Goal: Information Seeking & Learning: Check status

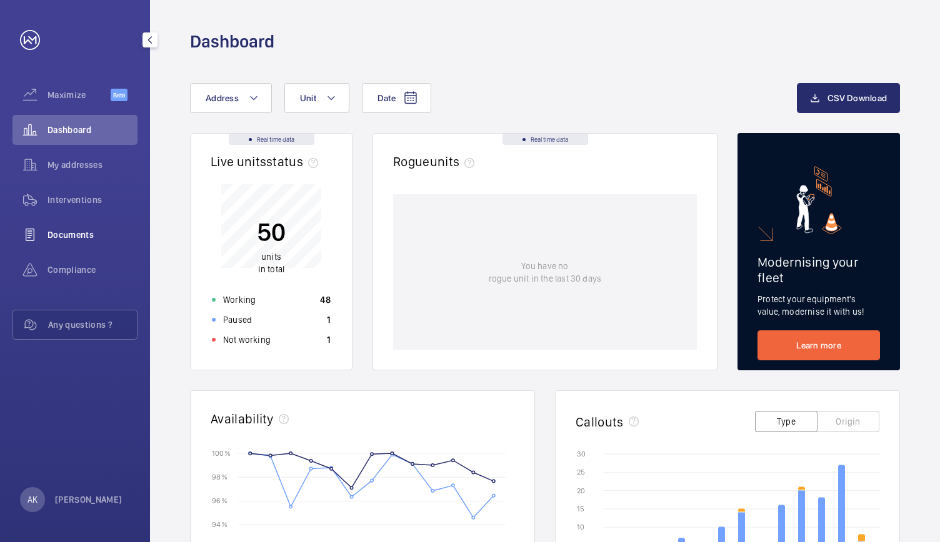
click at [67, 231] on span "Documents" at bounding box center [92, 235] width 90 height 12
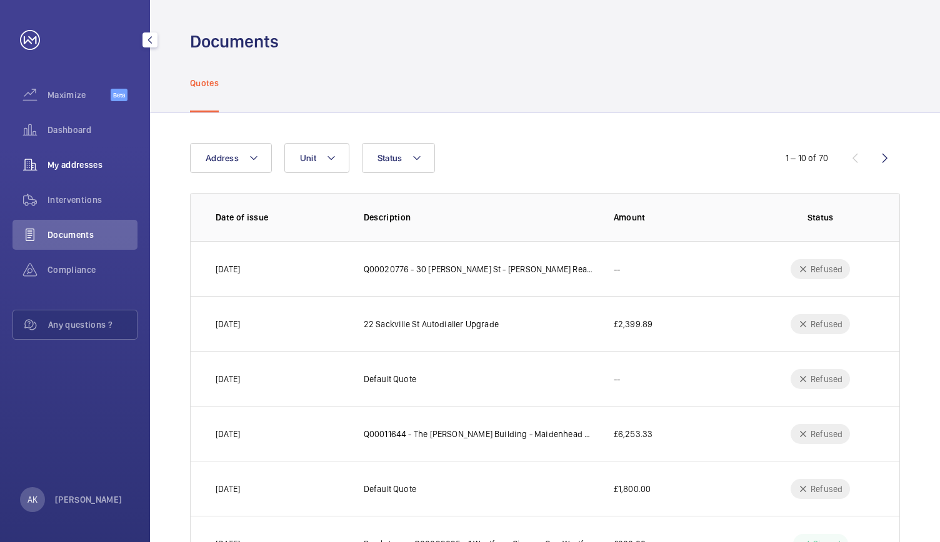
click at [75, 167] on span "My addresses" at bounding box center [92, 165] width 90 height 12
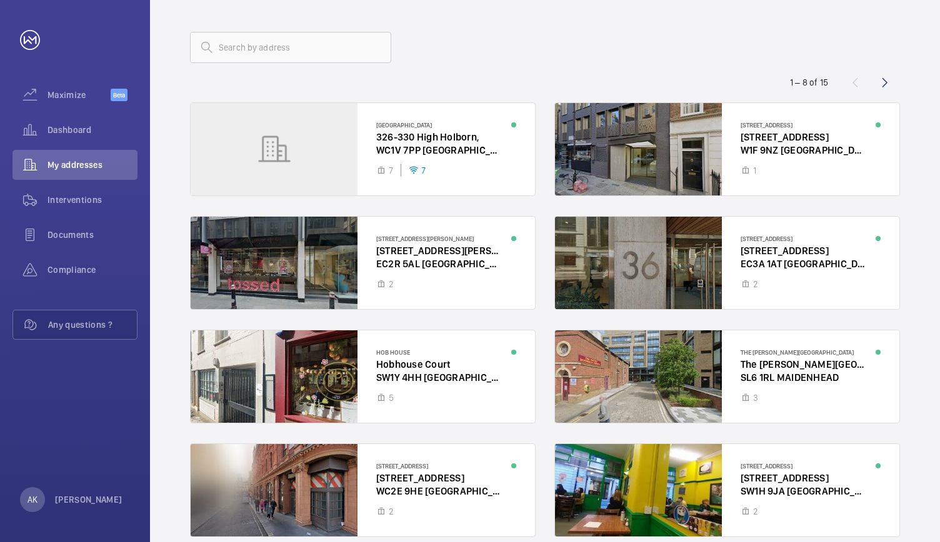
scroll to position [50, 0]
click at [884, 79] on wm-front-icon-button at bounding box center [885, 83] width 30 height 30
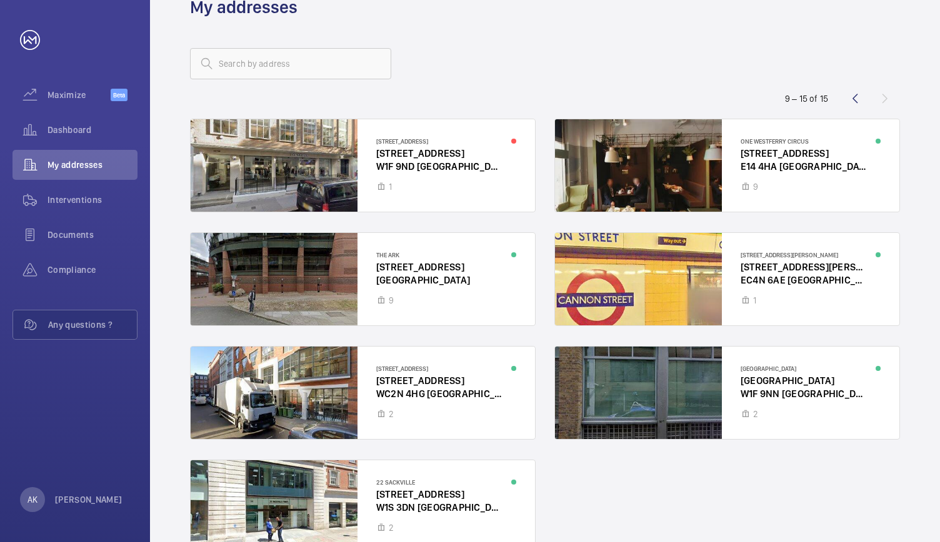
scroll to position [34, 0]
click at [638, 180] on div at bounding box center [727, 166] width 344 height 92
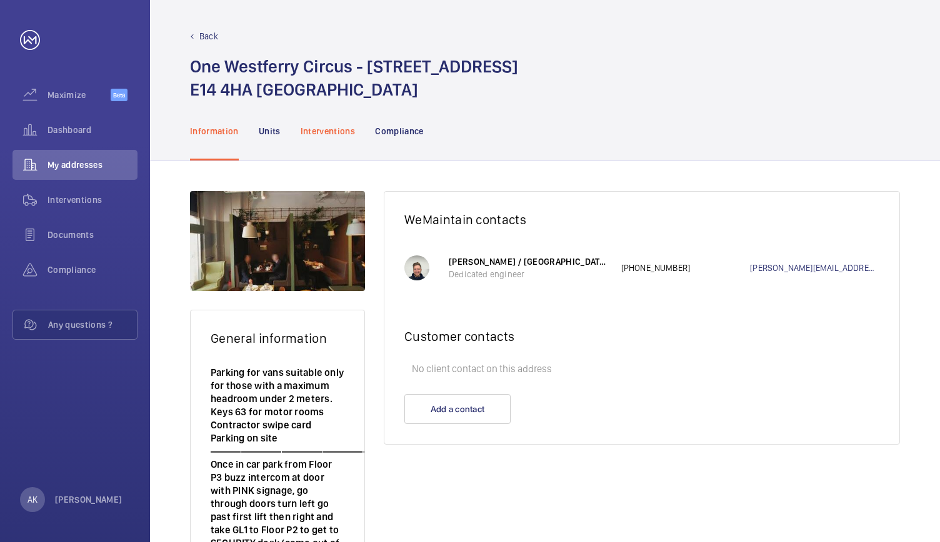
click at [325, 128] on p "Interventions" at bounding box center [328, 131] width 55 height 12
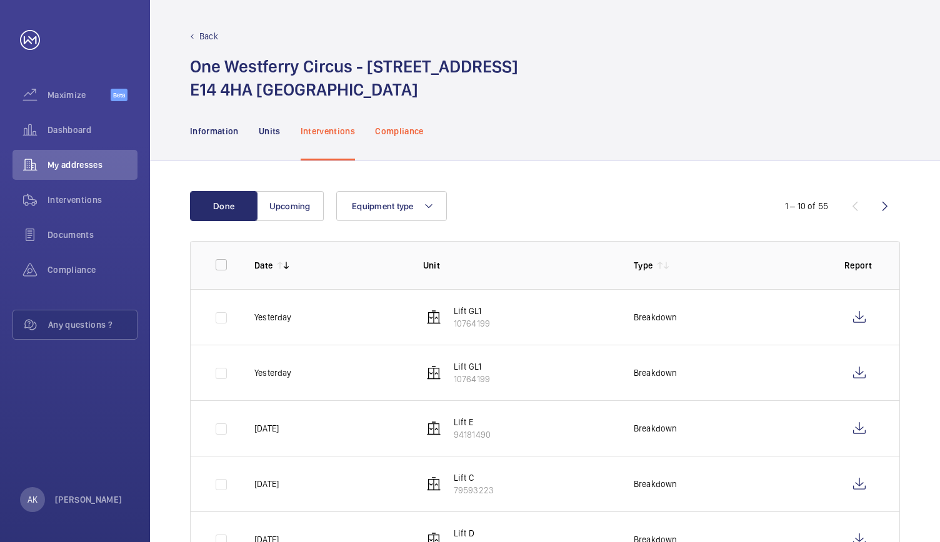
click at [393, 127] on p "Compliance" at bounding box center [399, 131] width 49 height 12
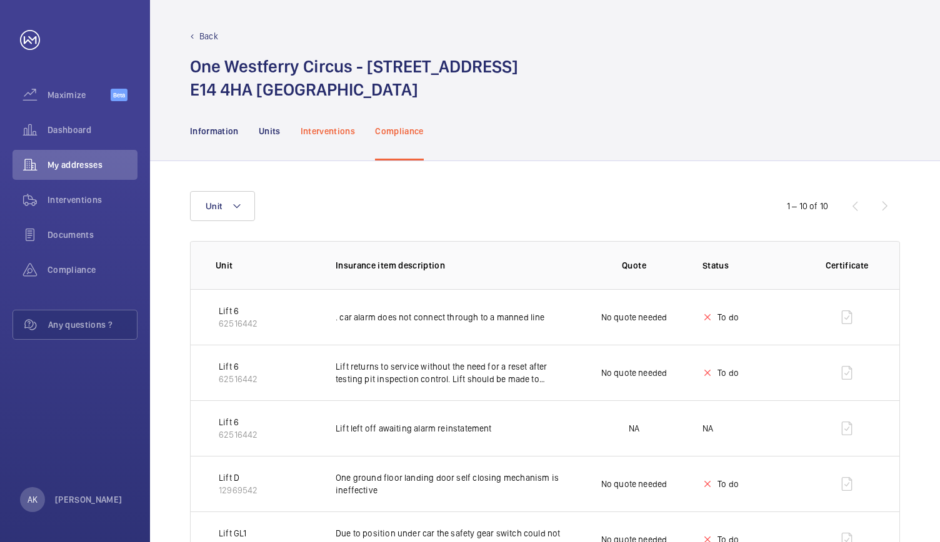
click at [318, 129] on p "Interventions" at bounding box center [328, 131] width 55 height 12
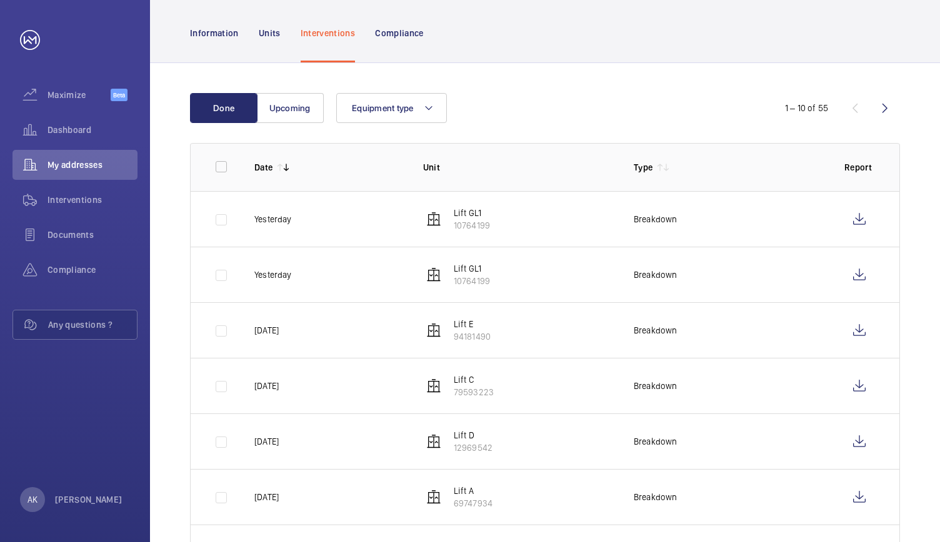
scroll to position [99, 0]
click at [395, 121] on button "Equipment type" at bounding box center [391, 107] width 111 height 30
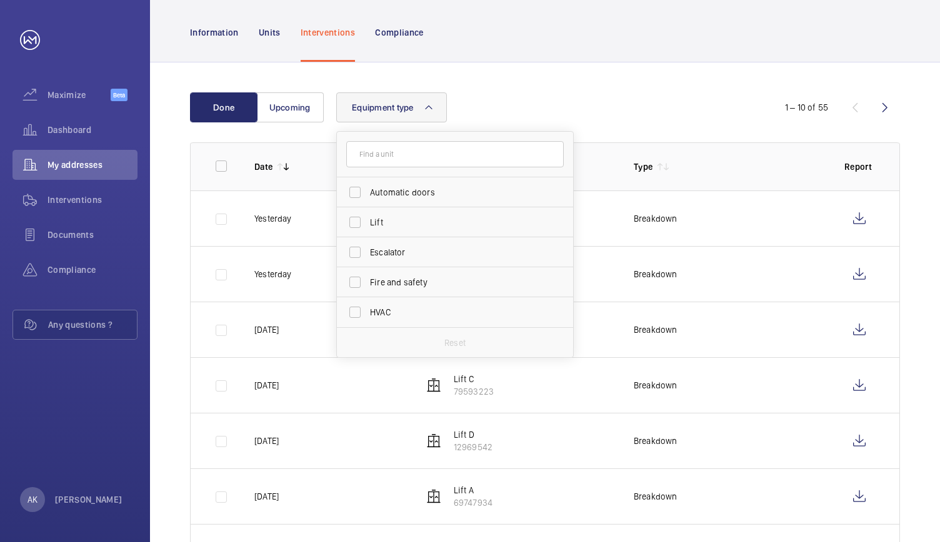
click at [404, 111] on span "Equipment type" at bounding box center [383, 107] width 62 height 10
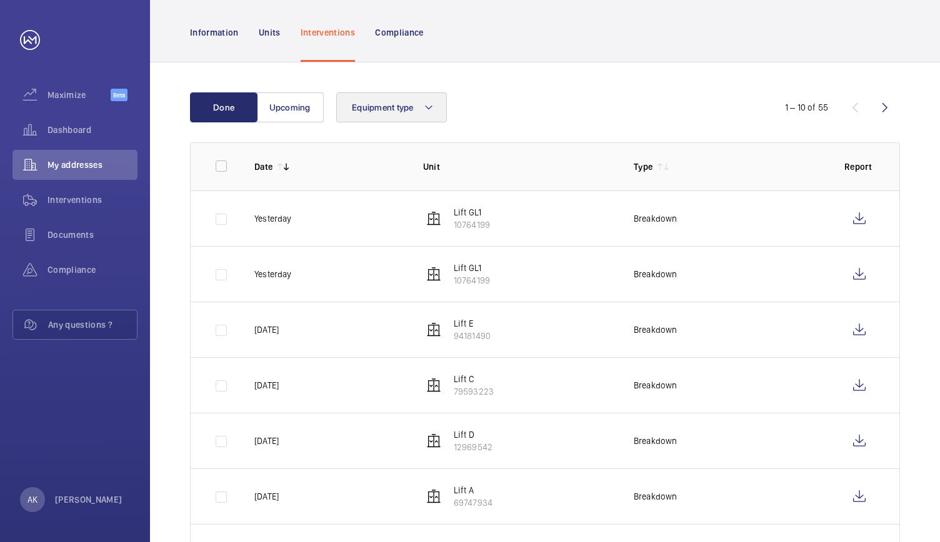
scroll to position [68, 0]
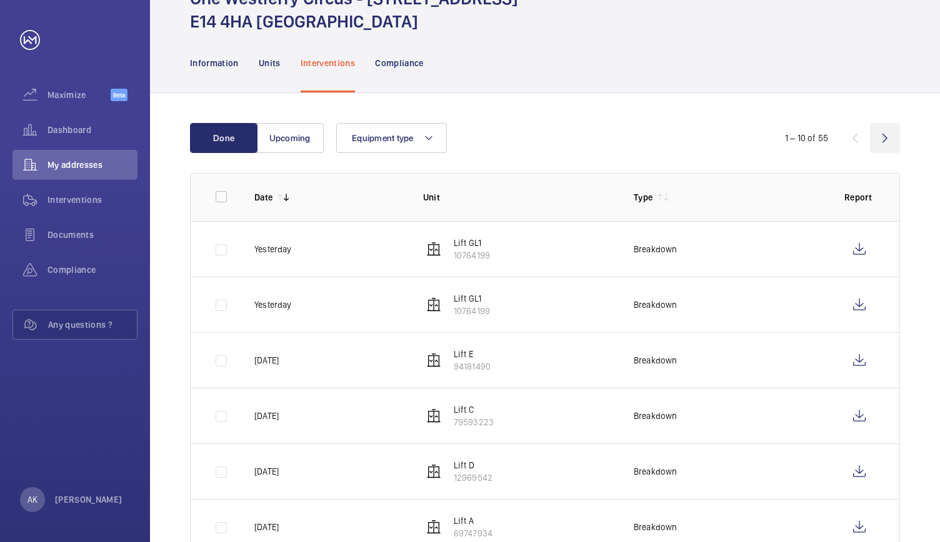
click at [888, 136] on wm-front-icon-button at bounding box center [885, 138] width 30 height 30
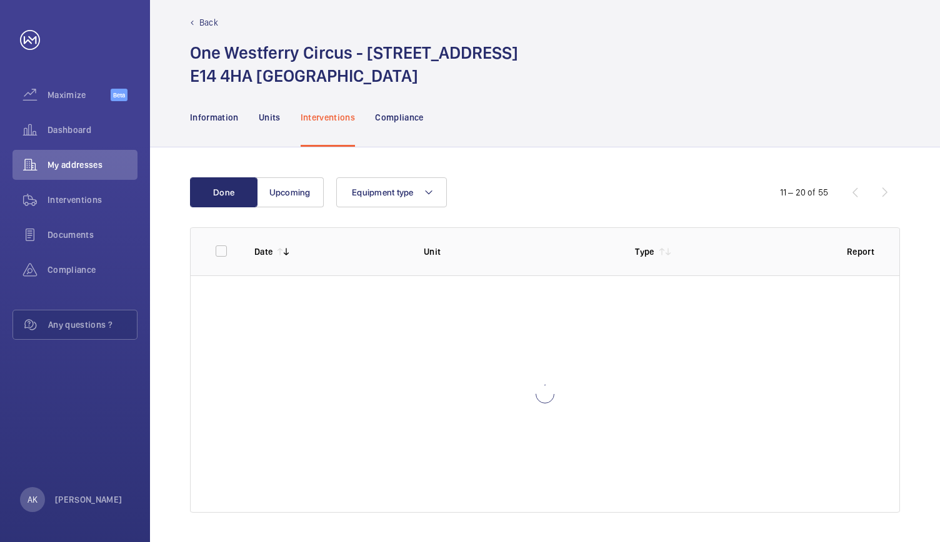
scroll to position [68, 0]
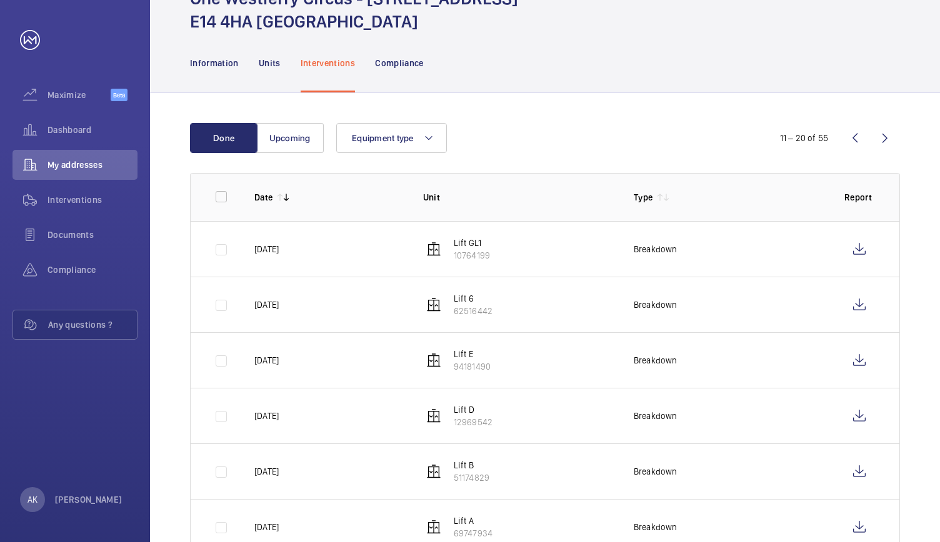
click at [650, 195] on p "Type" at bounding box center [643, 197] width 19 height 12
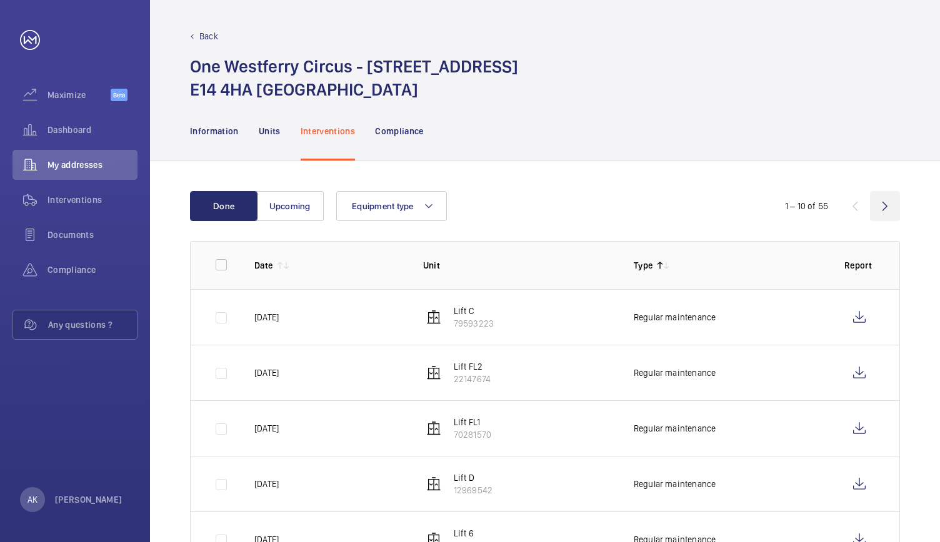
click at [885, 208] on wm-front-icon-button at bounding box center [885, 206] width 30 height 30
click at [887, 208] on wm-front-icon-button at bounding box center [885, 206] width 30 height 30
click at [215, 319] on td at bounding box center [213, 317] width 44 height 56
click at [221, 318] on td at bounding box center [213, 317] width 44 height 56
click at [222, 267] on input "checkbox" at bounding box center [221, 264] width 25 height 25
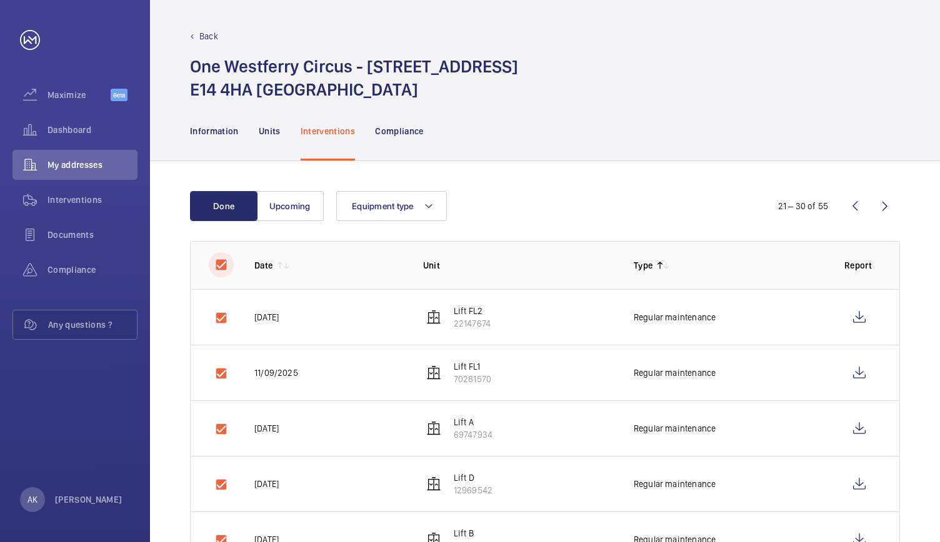
checkbox input "true"
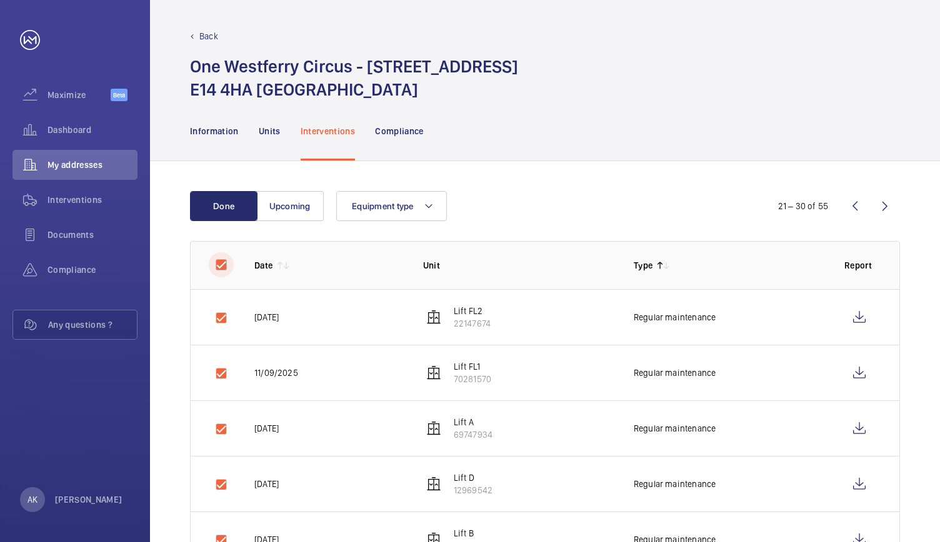
checkbox input "true"
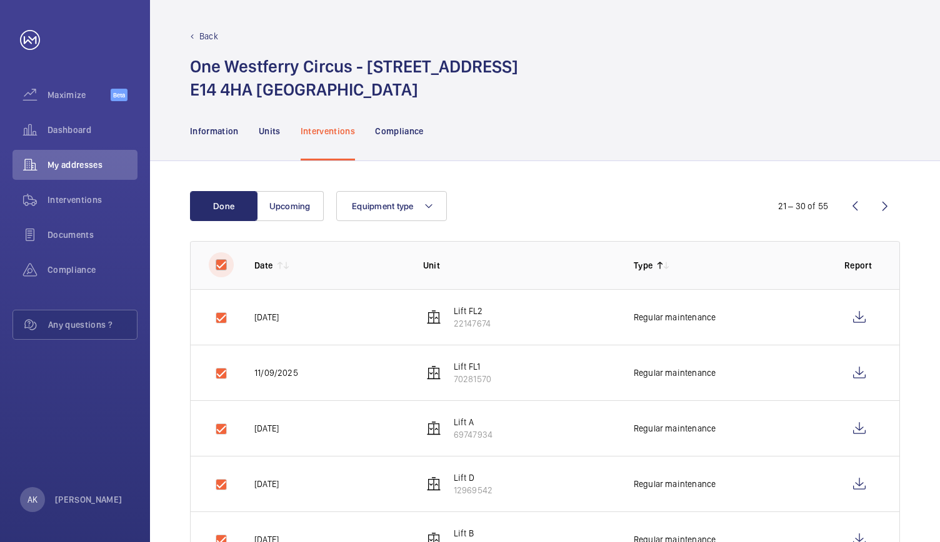
checkbox input "true"
click at [221, 269] on input "checkbox" at bounding box center [221, 264] width 25 height 25
checkbox input "false"
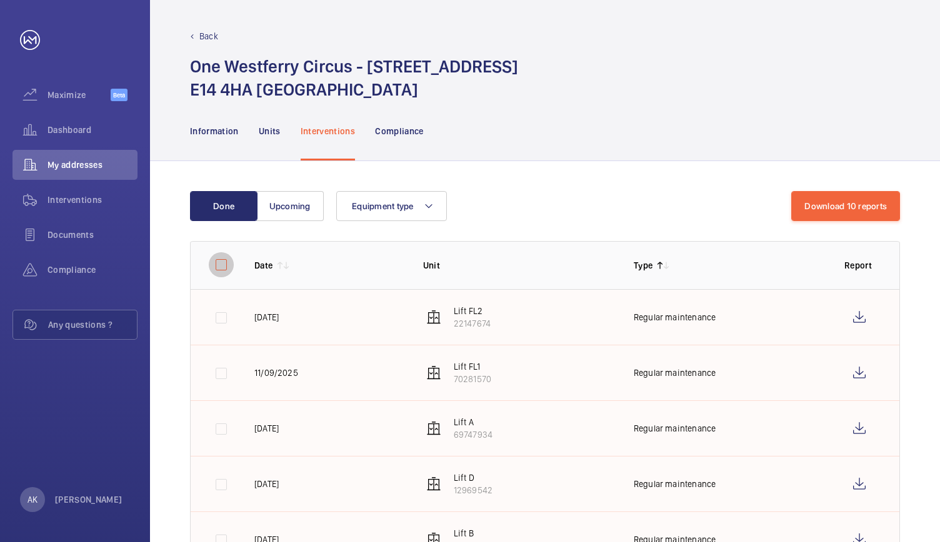
checkbox input "false"
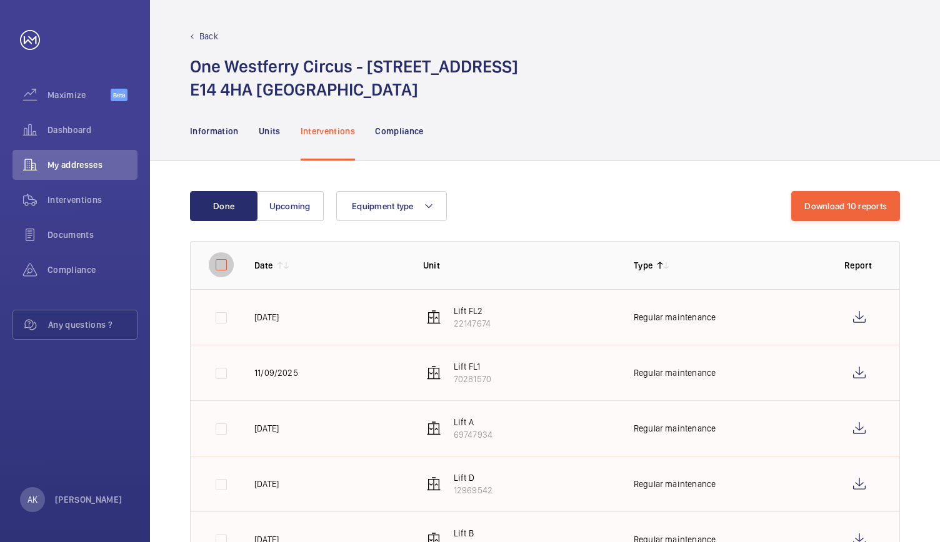
checkbox input "false"
click at [223, 320] on td at bounding box center [213, 317] width 44 height 56
